Goal: Communication & Community: Answer question/provide support

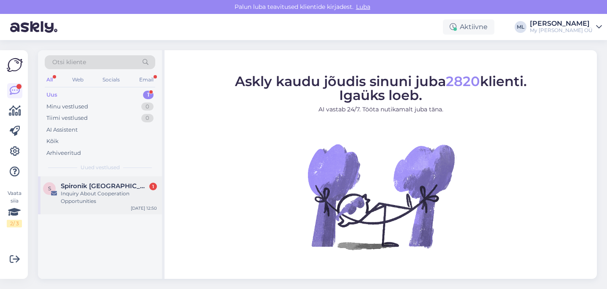
click at [92, 181] on div "S Spironik Poland 1 Inquiry About Cooperation Opportunities Oct 2 12:50" at bounding box center [100, 195] width 124 height 38
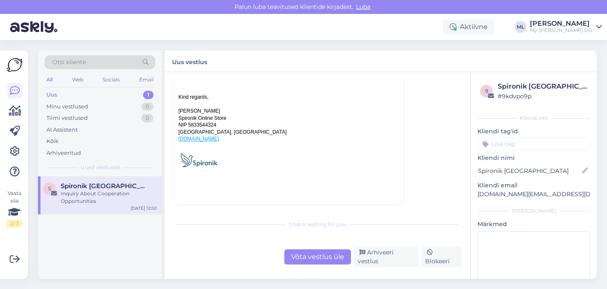
scroll to position [168, 0]
click at [189, 142] on link "spironik.pl" at bounding box center [198, 140] width 41 height 6
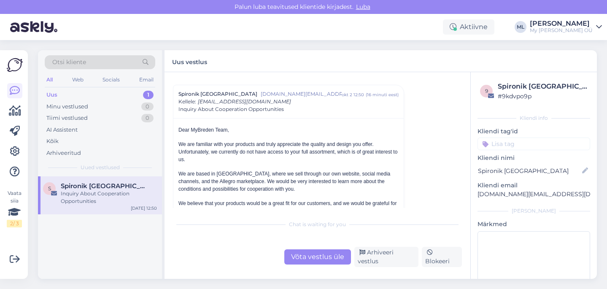
scroll to position [0, 0]
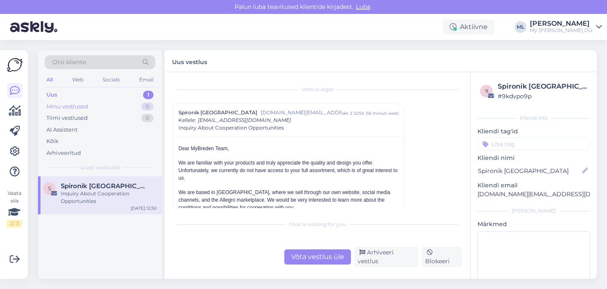
click at [71, 106] on div "Minu vestlused" at bounding box center [67, 107] width 42 height 8
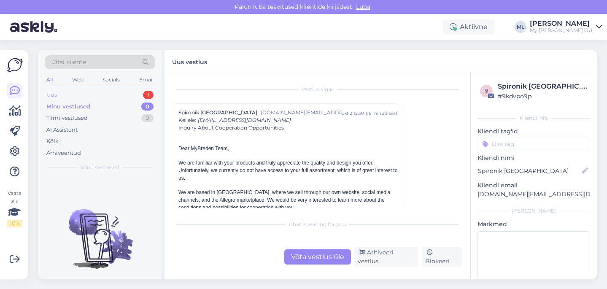
click at [49, 98] on div "Uus" at bounding box center [51, 95] width 11 height 8
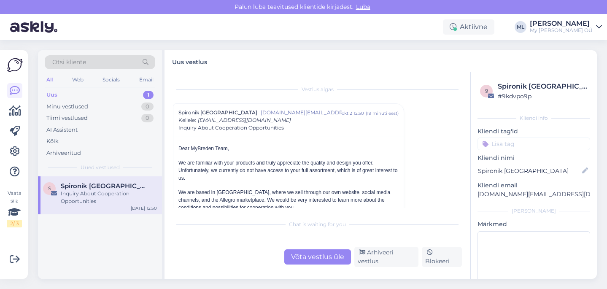
click at [78, 185] on span "Spironik Poland" at bounding box center [105, 186] width 88 height 8
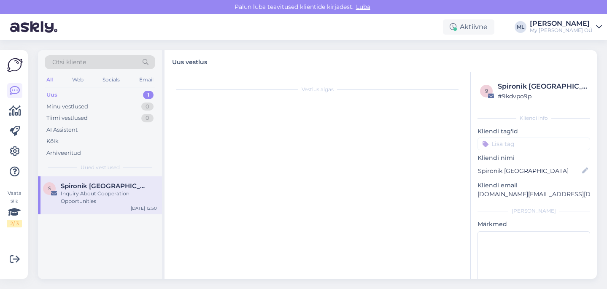
scroll to position [23, 0]
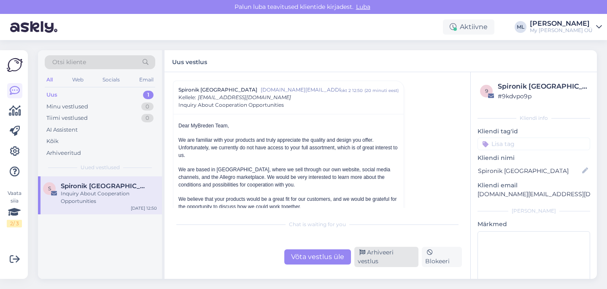
click at [391, 265] on div "Arhiveeri vestlus" at bounding box center [386, 257] width 64 height 20
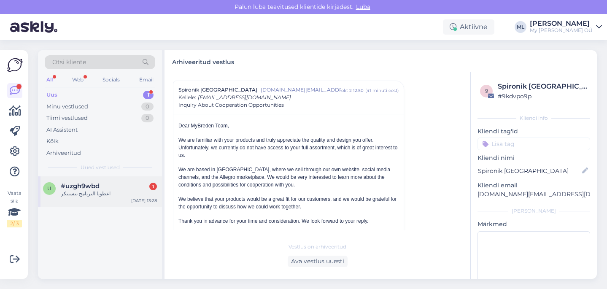
click at [120, 203] on div "u #uzgh9wbd 1 اعطونا البرنامج تتسبيكر Oct 2 13:28" at bounding box center [100, 191] width 124 height 30
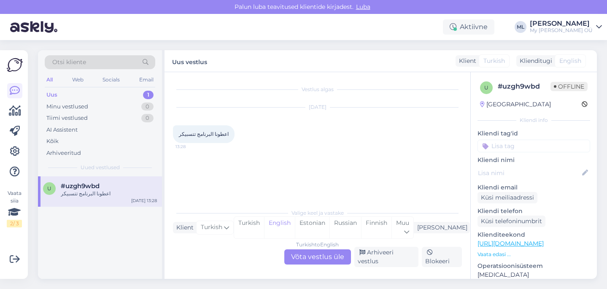
click at [329, 262] on div "Turkish to English Võta vestlus üle" at bounding box center [317, 256] width 67 height 15
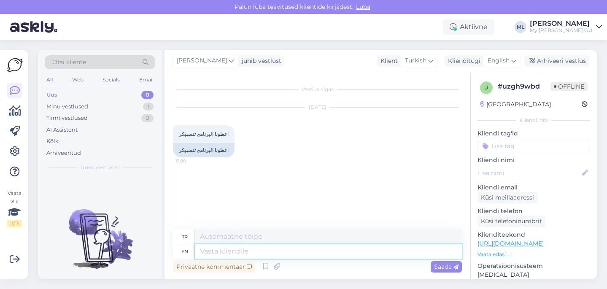
click at [218, 255] on textarea at bounding box center [328, 251] width 267 height 14
click at [254, 230] on textarea at bounding box center [328, 237] width 267 height 14
click at [428, 135] on div "Oct 2 2025 اعطونا البرنامج تتسبيكر 13:28 اعطونا البرنامج تتسبيكر" at bounding box center [317, 132] width 289 height 68
click at [540, 62] on div "Arhiveeri vestlus" at bounding box center [556, 60] width 65 height 11
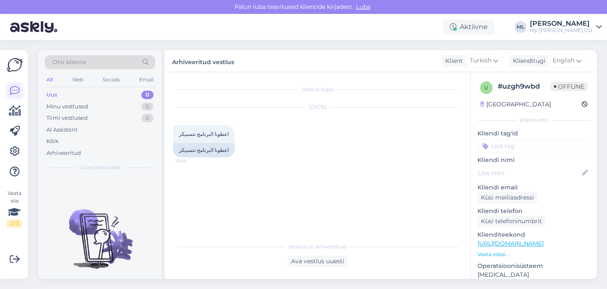
click at [11, 89] on icon at bounding box center [15, 91] width 10 height 10
click at [16, 262] on icon at bounding box center [15, 259] width 10 height 10
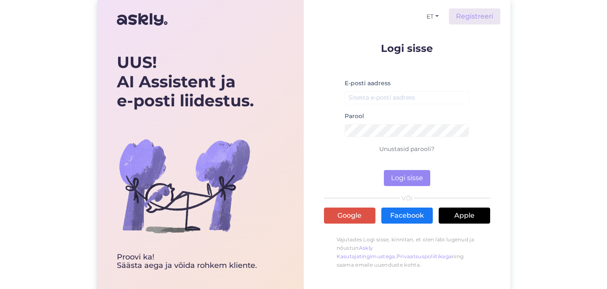
scroll to position [11, 0]
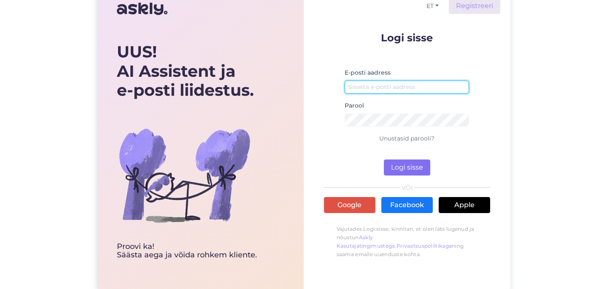
type input "[EMAIL_ADDRESS][DOMAIN_NAME]"
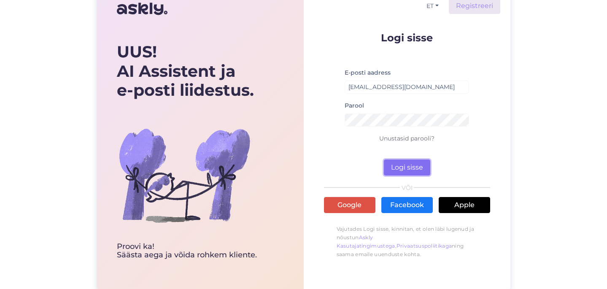
click at [396, 162] on button "Logi sisse" at bounding box center [407, 167] width 46 height 16
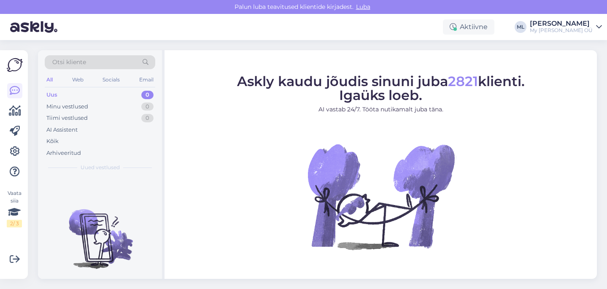
click at [602, 28] on icon at bounding box center [599, 27] width 6 height 7
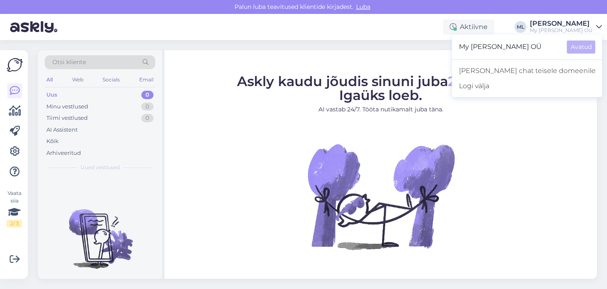
click at [554, 46] on span "My [PERSON_NAME] OÜ" at bounding box center [509, 47] width 101 height 13
click at [535, 47] on span "My [PERSON_NAME] OÜ" at bounding box center [509, 47] width 101 height 13
click at [13, 170] on icon at bounding box center [15, 172] width 10 height 10
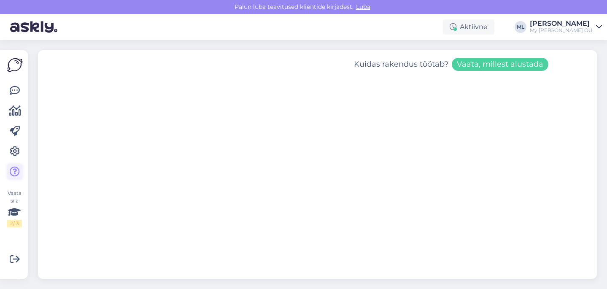
click at [15, 171] on icon at bounding box center [15, 172] width 10 height 10
click at [12, 153] on icon at bounding box center [15, 151] width 10 height 10
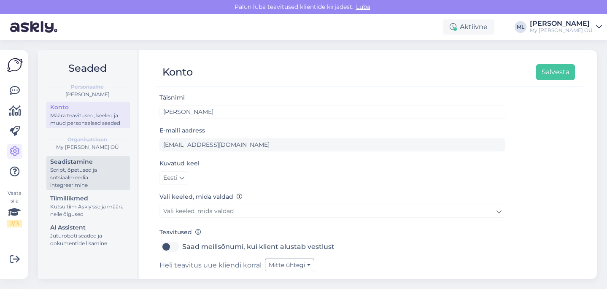
click at [70, 171] on div "Script, õpetused ja sotsiaalmeedia integreerimine" at bounding box center [88, 177] width 76 height 23
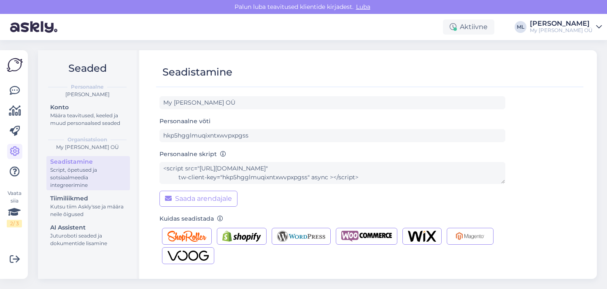
scroll to position [4, 0]
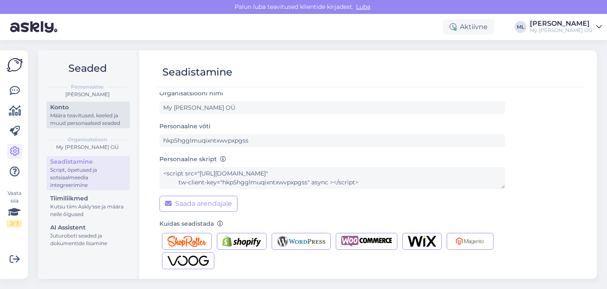
click at [87, 122] on div "Määra teavitused, keeled ja muud personaalsed seaded" at bounding box center [88, 119] width 76 height 15
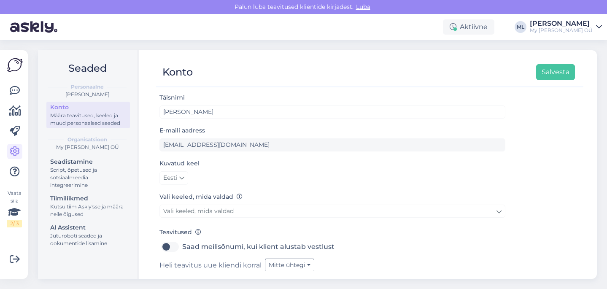
scroll to position [25, 0]
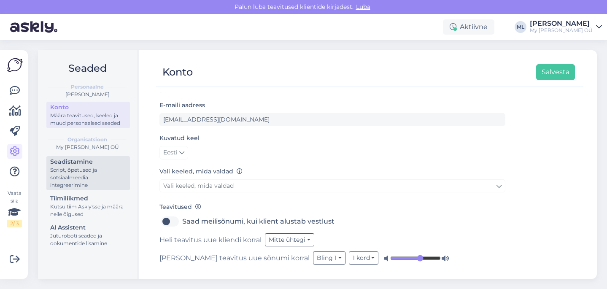
click at [76, 181] on div "Script, õpetused ja sotsiaalmeedia integreerimine" at bounding box center [88, 177] width 76 height 23
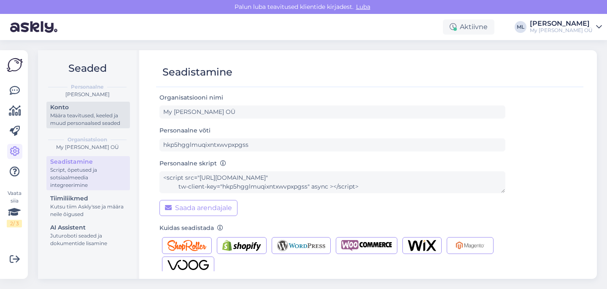
click at [66, 119] on div "Määra teavitused, keeled ja muud personaalsed seaded" at bounding box center [88, 119] width 76 height 15
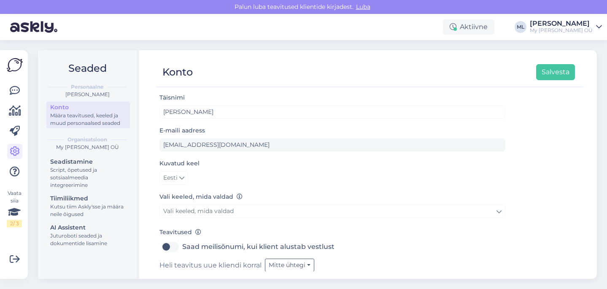
scroll to position [25, 0]
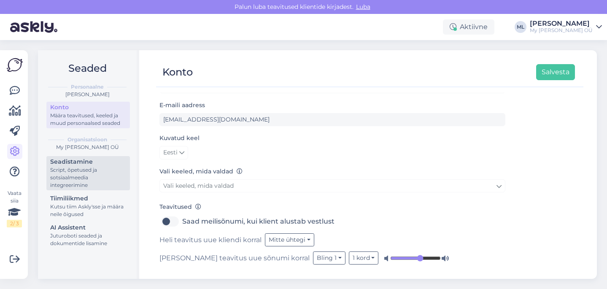
click at [80, 166] on div "Script, õpetused ja sotsiaalmeedia integreerimine" at bounding box center [88, 177] width 76 height 23
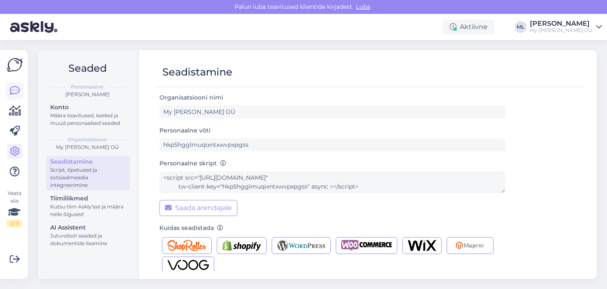
click at [11, 91] on icon at bounding box center [15, 91] width 10 height 10
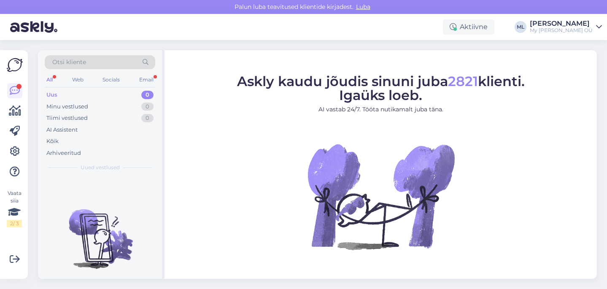
click at [49, 97] on div "Uus" at bounding box center [51, 95] width 11 height 8
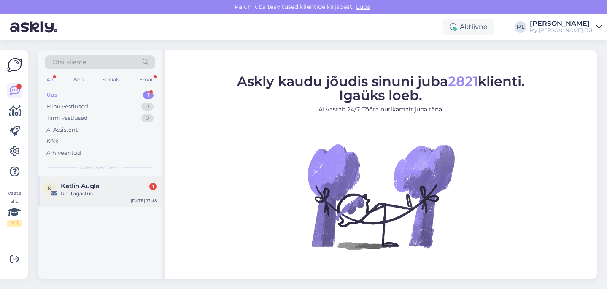
click at [85, 189] on span "Kätlin Augla" at bounding box center [80, 186] width 39 height 8
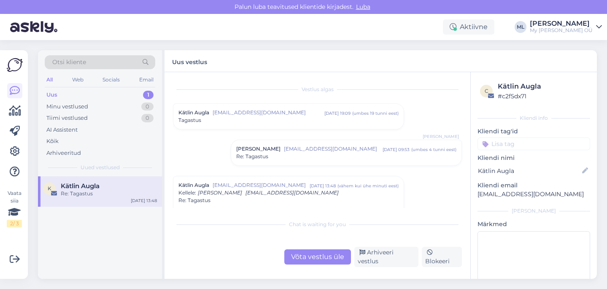
click at [130, 95] on div "Uus 1" at bounding box center [100, 95] width 111 height 12
click at [108, 189] on div "Kätlin Augla" at bounding box center [109, 186] width 96 height 8
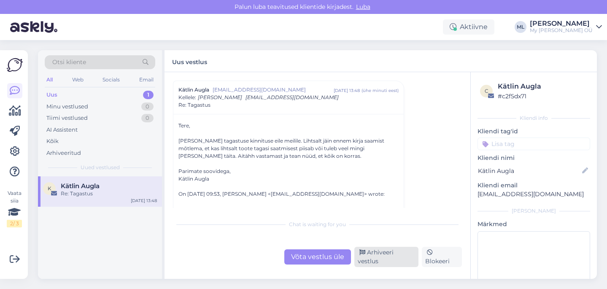
click at [389, 259] on div "Arhiveeri vestlus" at bounding box center [386, 257] width 64 height 20
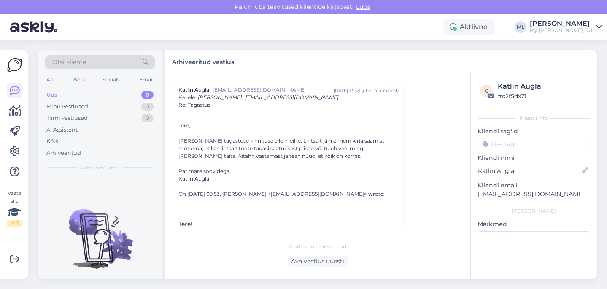
click at [54, 96] on div "Uus" at bounding box center [51, 95] width 11 height 8
